Goal: Find specific page/section: Find specific page/section

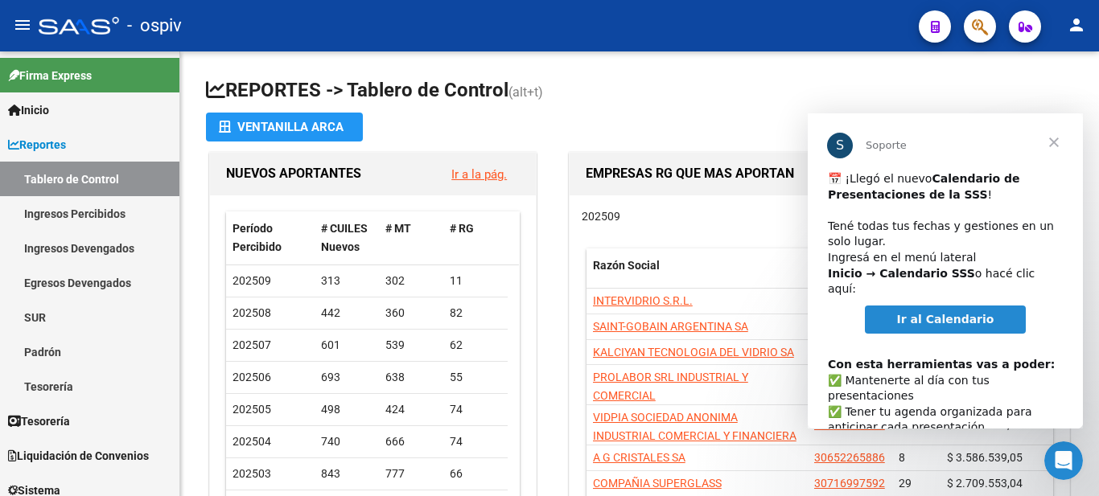
click at [940, 313] on span "Ir al Calendario" at bounding box center [945, 319] width 97 height 13
click at [1050, 139] on span "Cerrar" at bounding box center [1054, 142] width 58 height 58
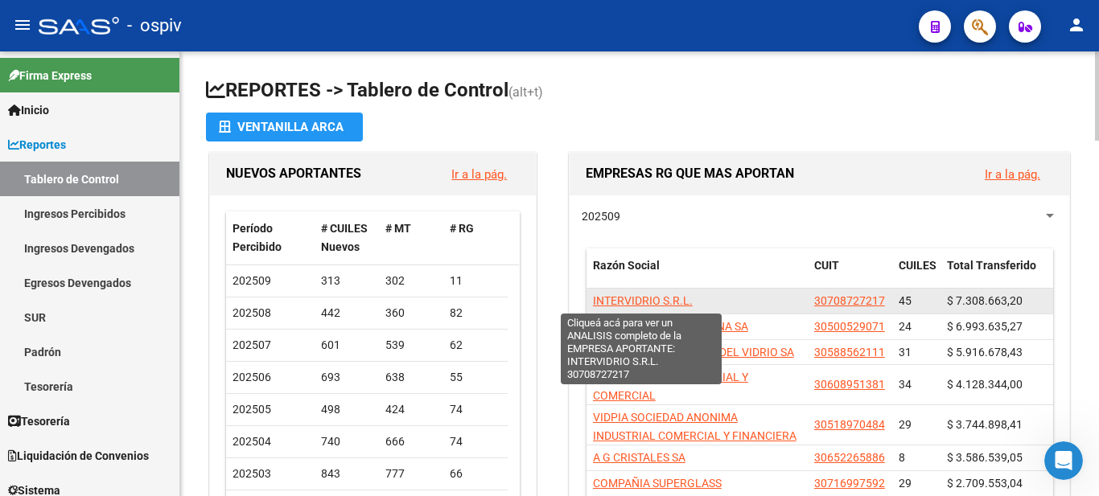
click at [618, 304] on span "INTERVIDRIO S.R.L." at bounding box center [643, 300] width 100 height 13
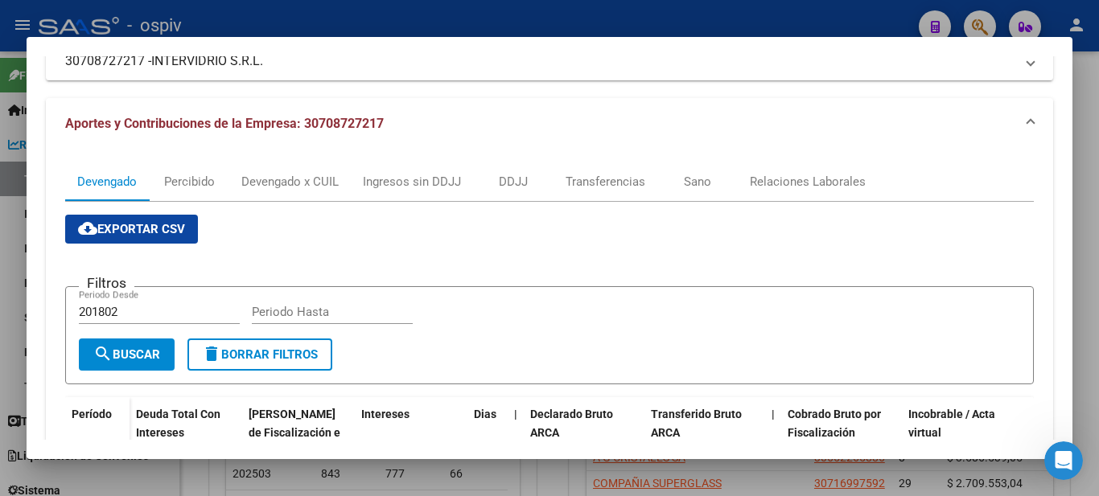
scroll to position [241, 0]
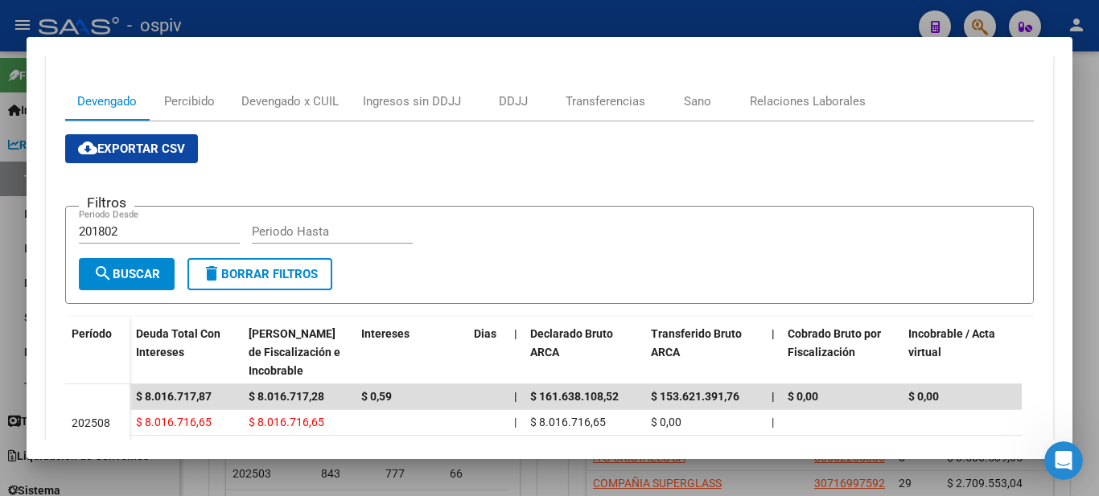
click at [836, 3] on div at bounding box center [549, 248] width 1099 height 496
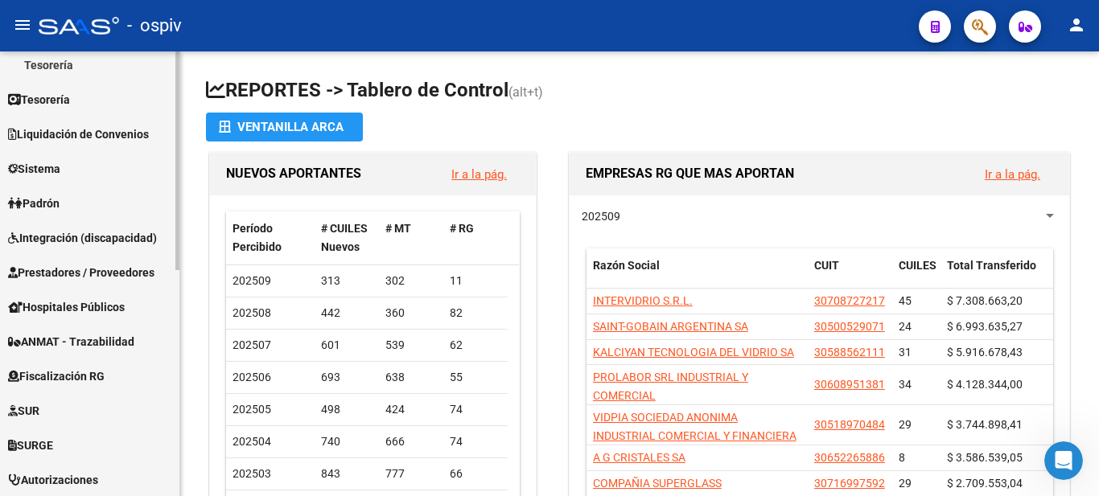
scroll to position [461, 0]
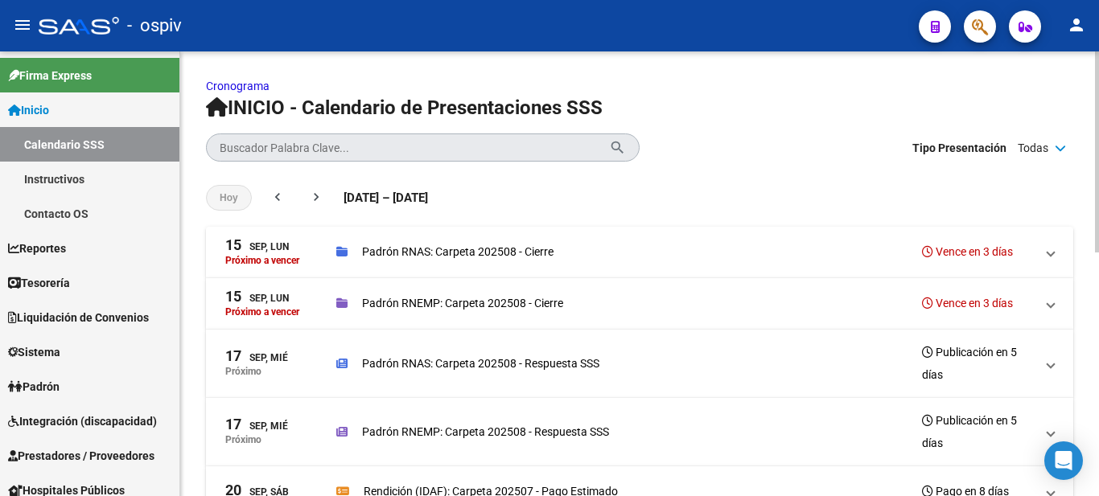
click at [397, 152] on input "Buscador Palabra Clave..." at bounding box center [414, 148] width 389 height 13
